Goal: Find specific page/section: Find specific page/section

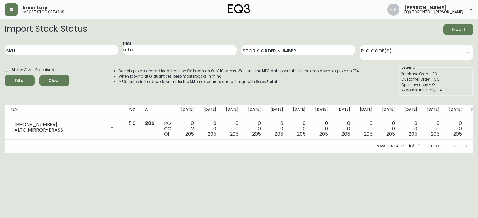
click at [112, 73] on ul "Do not quote standard lead times on SKUs with an OI of 10 or less. Wait until t…" at bounding box center [233, 76] width 253 height 16
click at [9, 6] on button "button" at bounding box center [11, 9] width 13 height 13
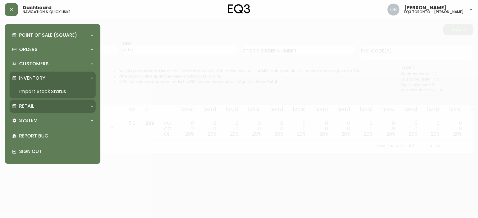
click at [36, 104] on div "Retail" at bounding box center [49, 106] width 75 height 7
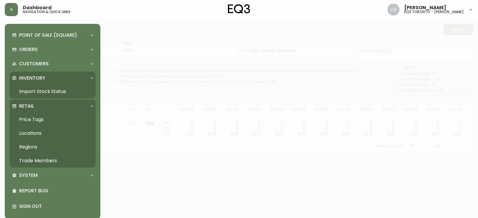
click at [39, 164] on link "Trade Members" at bounding box center [53, 161] width 86 height 14
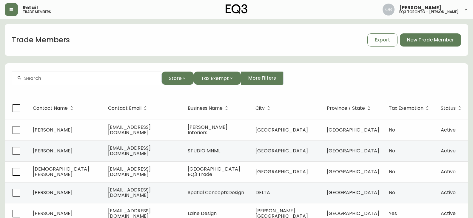
click at [320, 75] on div "Store Tax Exempt More Filters" at bounding box center [236, 78] width 449 height 13
click at [327, 75] on div "Store Tax Exempt More Filters" at bounding box center [236, 78] width 449 height 13
click at [327, 74] on div "Store Tax Exempt More Filters" at bounding box center [236, 78] width 449 height 13
click at [12, 9] on icon "button" at bounding box center [12, 9] width 4 height 2
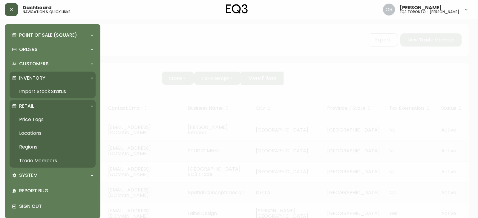
click at [54, 87] on link "Import Stock Status" at bounding box center [53, 92] width 86 height 14
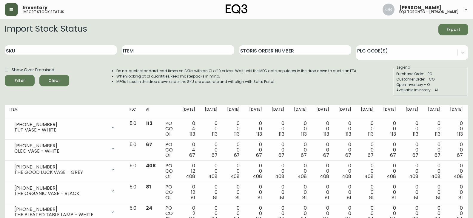
click at [174, 40] on form "Import Stock Status Export SKU Item Storis Order Number PLC Code(s) Show Over P…" at bounding box center [237, 60] width 464 height 72
